Goal: Information Seeking & Learning: Learn about a topic

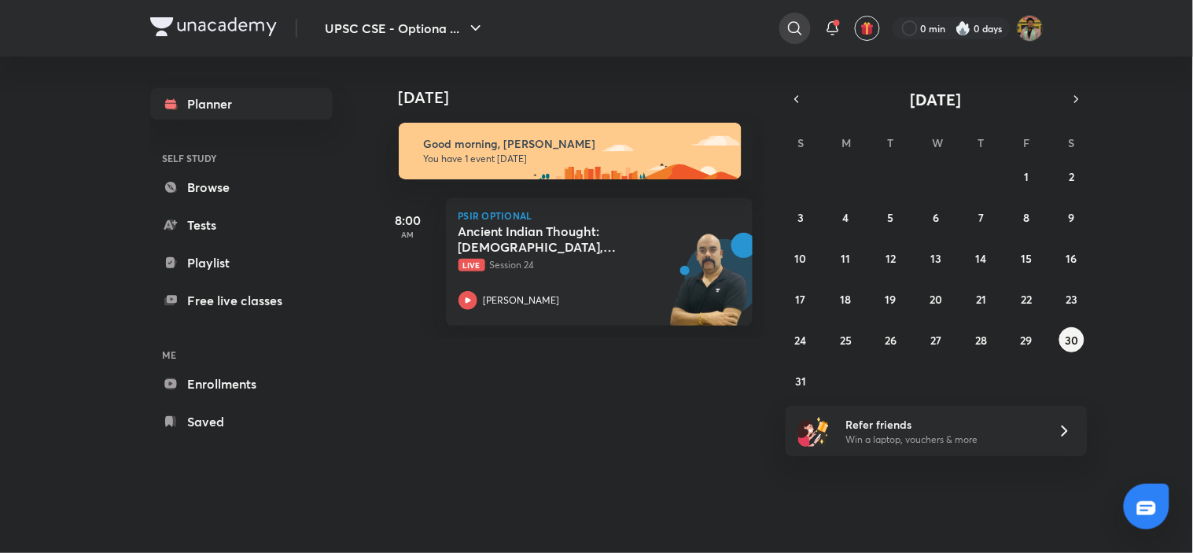
click at [792, 27] on icon at bounding box center [794, 28] width 19 height 19
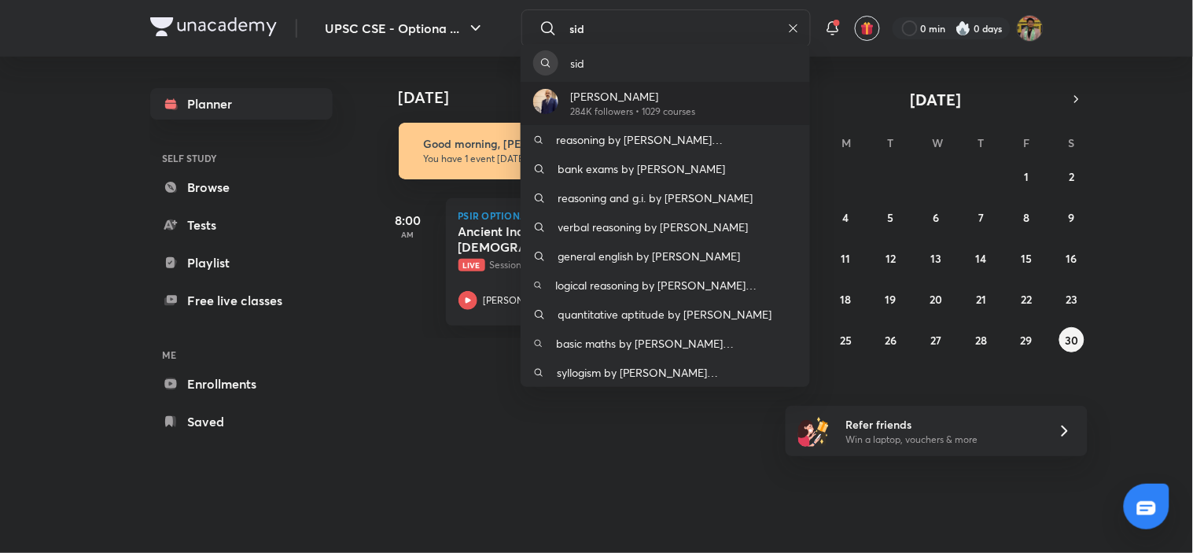
type input "sid"
click at [759, 90] on div "[PERSON_NAME] 284K followers • 1029 courses" at bounding box center [664, 103] width 289 height 43
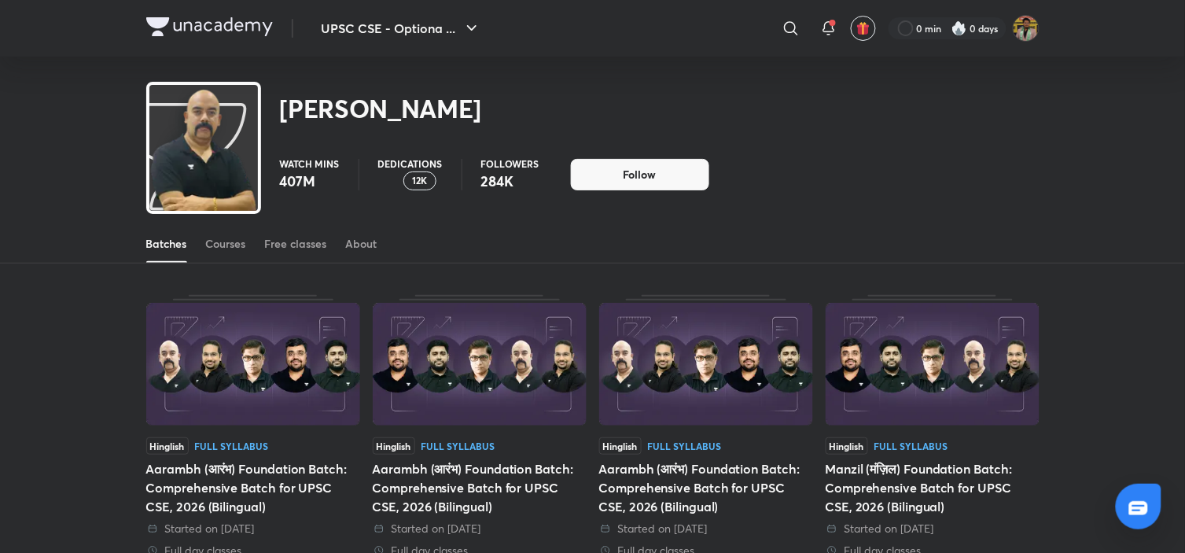
scroll to position [69, 0]
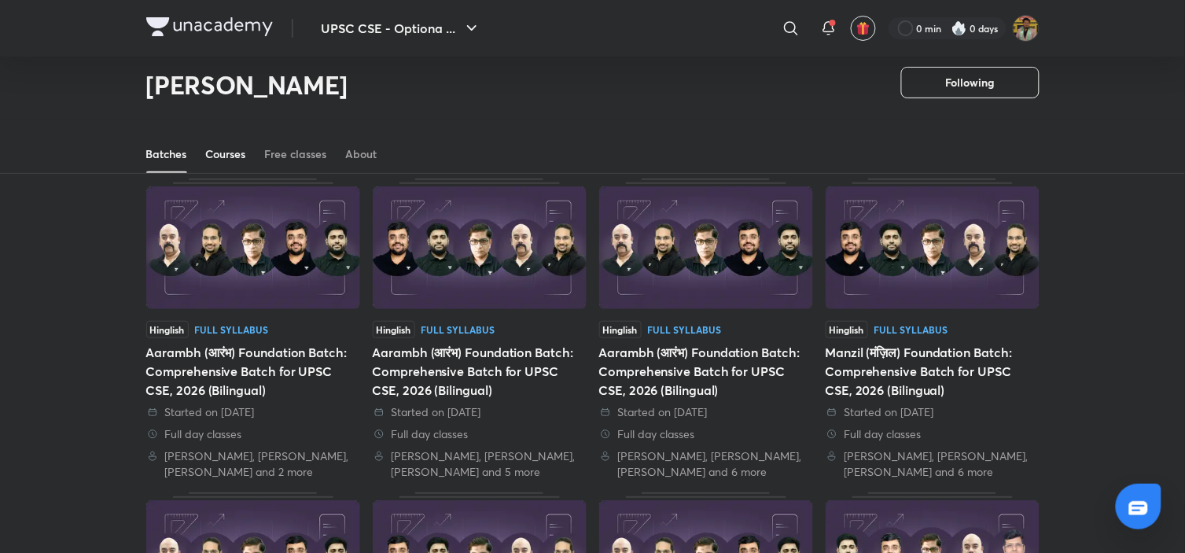
click at [223, 146] on div "Courses" at bounding box center [226, 154] width 40 height 16
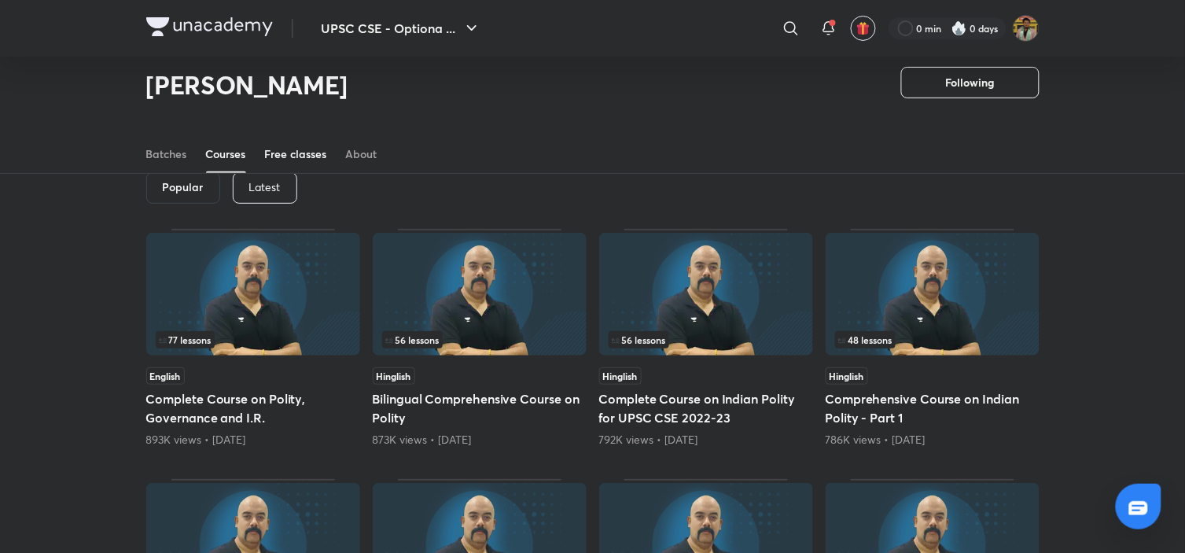
click at [268, 149] on div "Free classes" at bounding box center [296, 154] width 62 height 16
click at [231, 143] on link "Courses" at bounding box center [226, 154] width 40 height 38
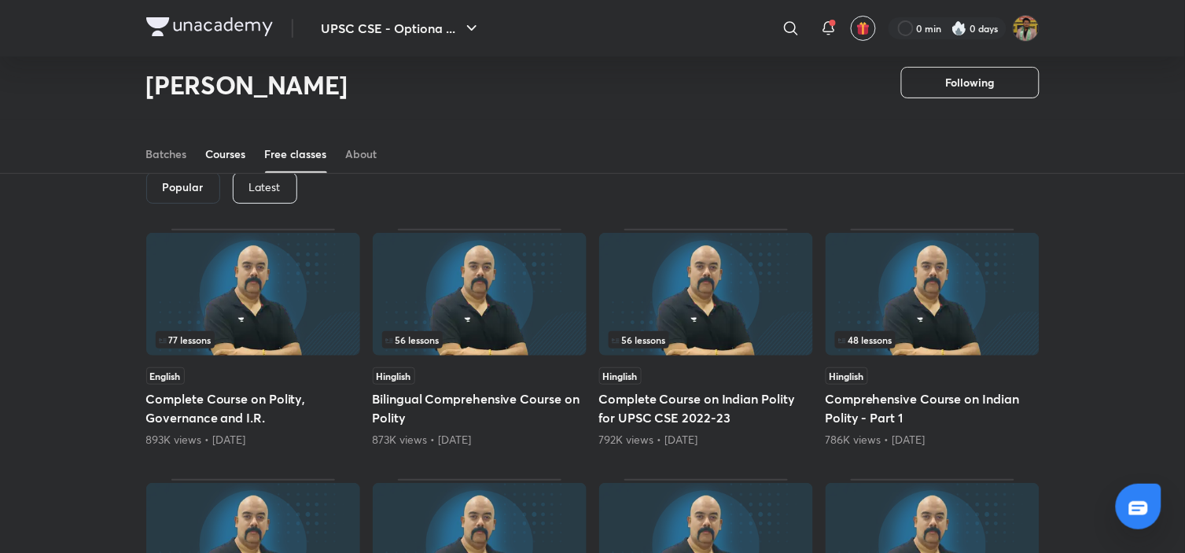
click at [230, 159] on div "Courses" at bounding box center [226, 154] width 40 height 16
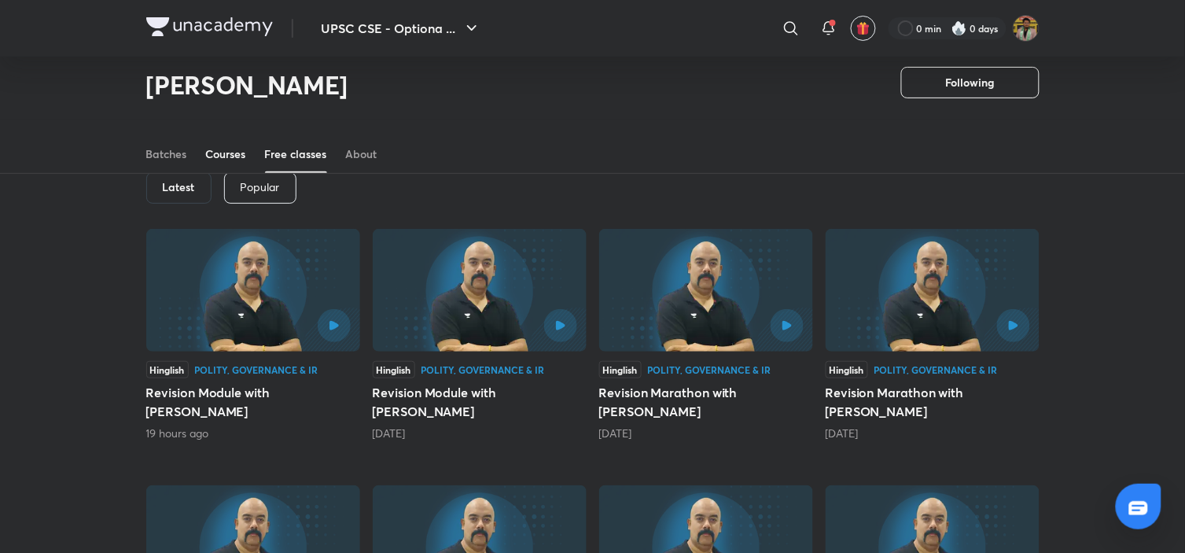
click at [230, 149] on div "Courses" at bounding box center [226, 154] width 40 height 16
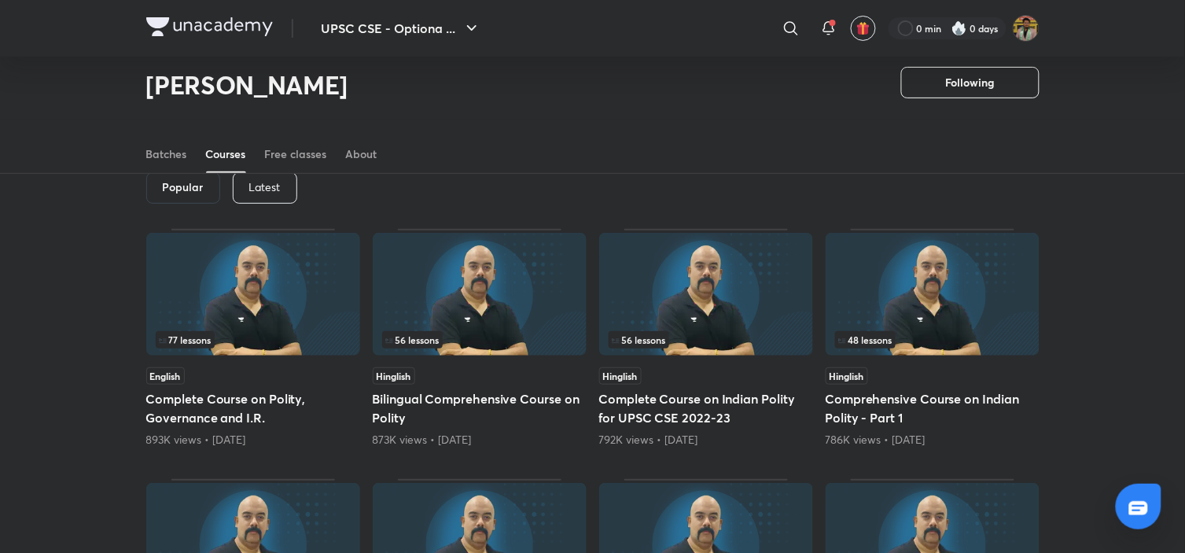
click at [253, 184] on p "Latest" at bounding box center [264, 187] width 31 height 13
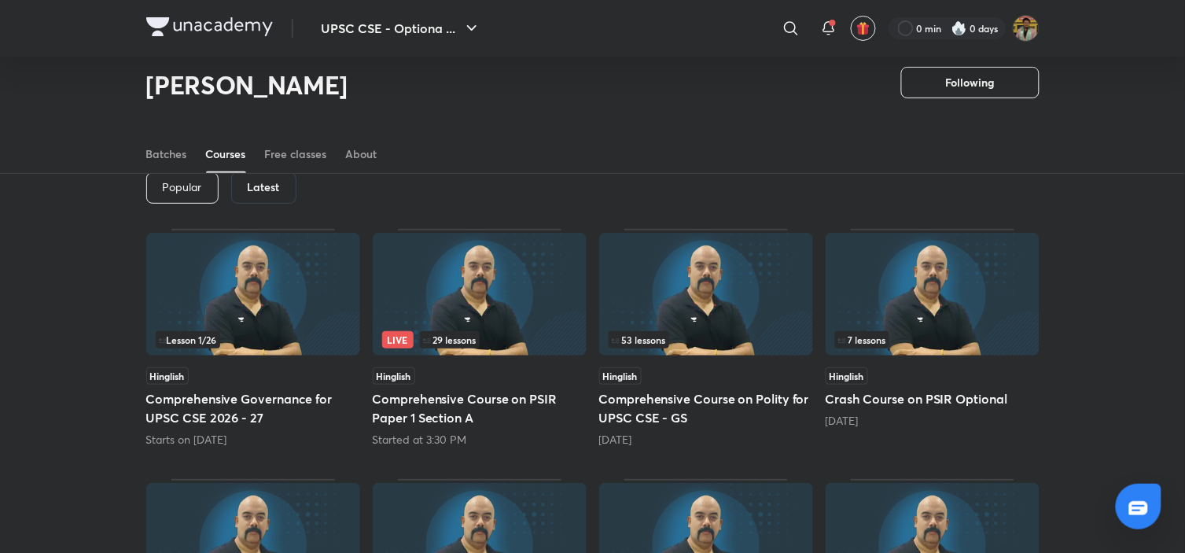
click at [646, 316] on img at bounding box center [706, 294] width 214 height 123
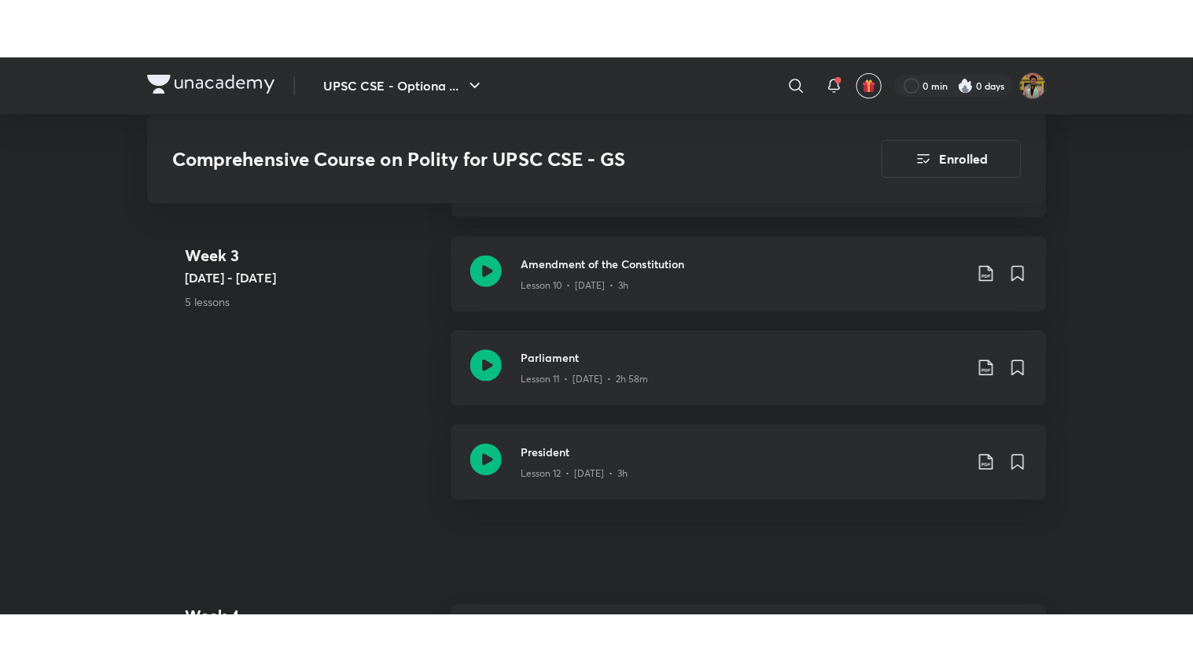
scroll to position [1918, 0]
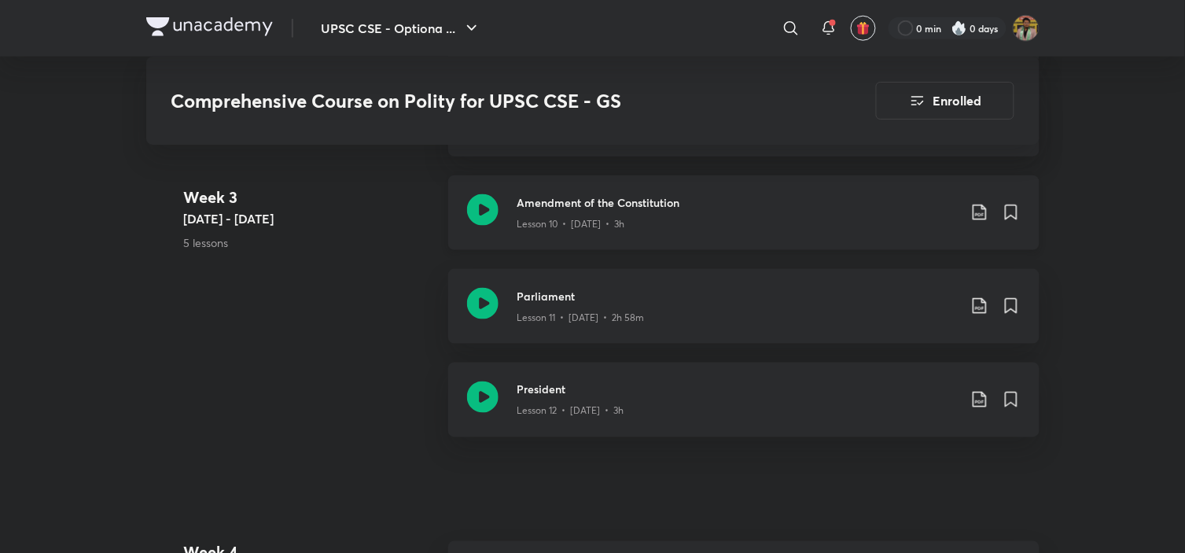
click at [648, 230] on div "Amendment of the Constitution Lesson 10 • [DATE] • 3h" at bounding box center [743, 212] width 591 height 75
